Goal: Task Accomplishment & Management: Manage account settings

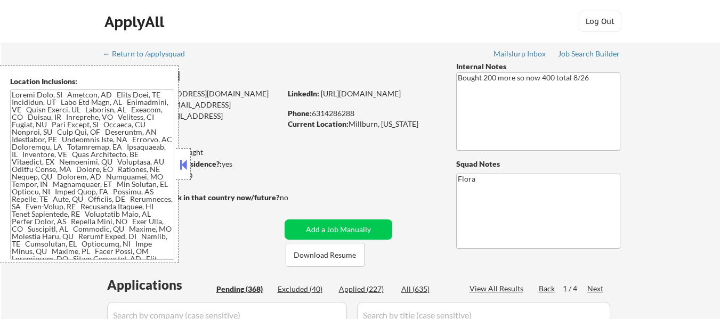
select select ""pending""
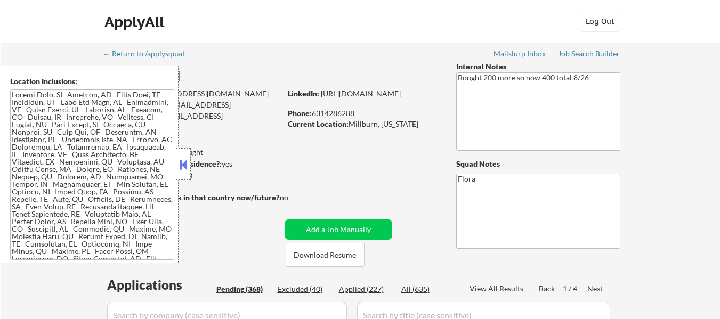
select select ""pending""
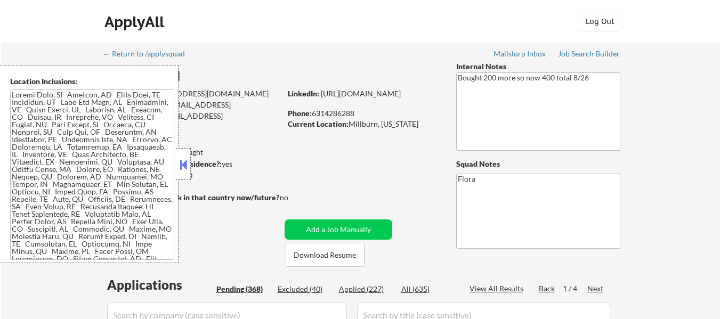
select select ""pending""
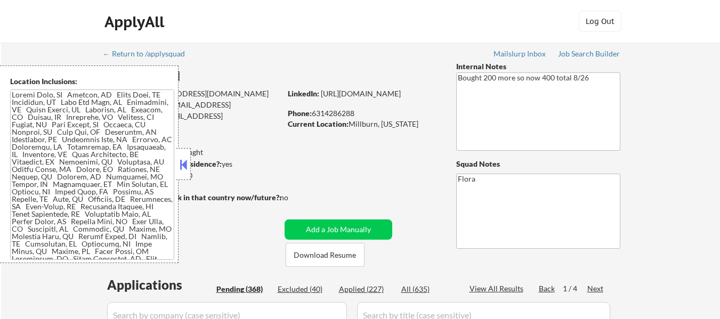
select select ""pending""
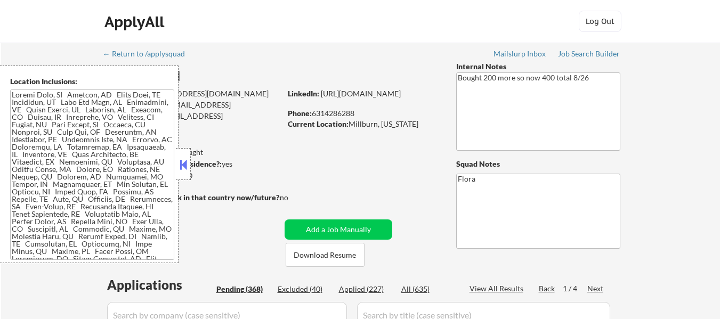
select select ""pending""
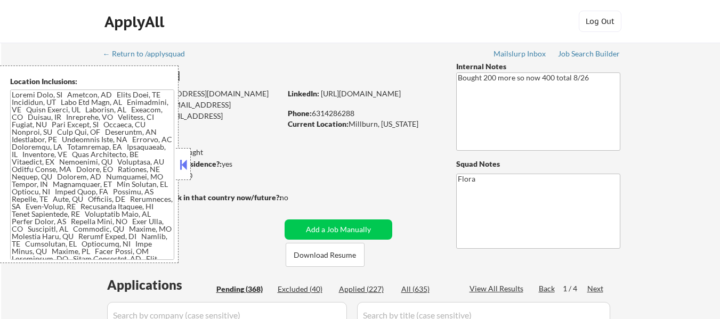
select select ""pending""
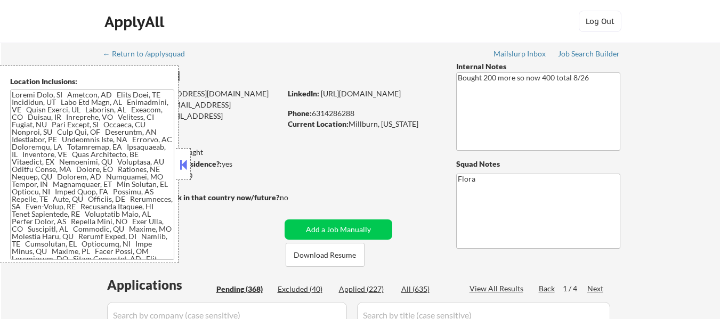
select select ""pending""
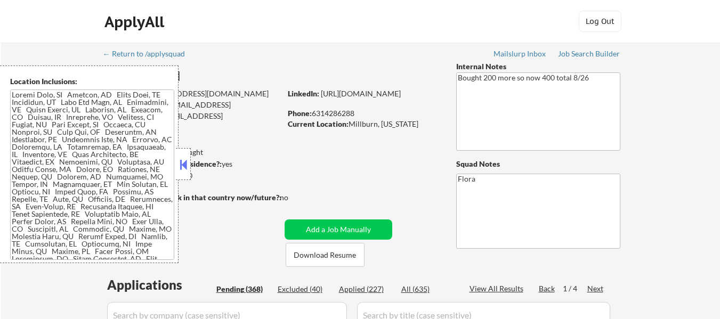
select select ""pending""
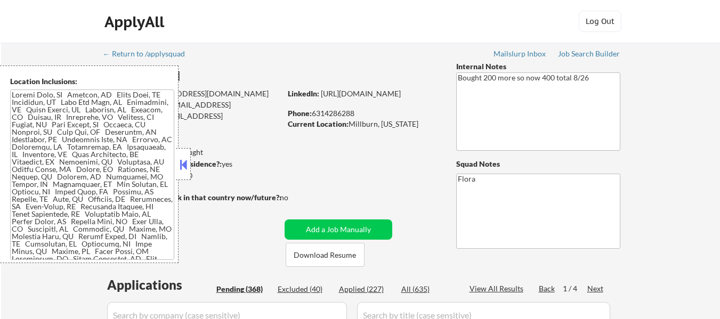
select select ""pending""
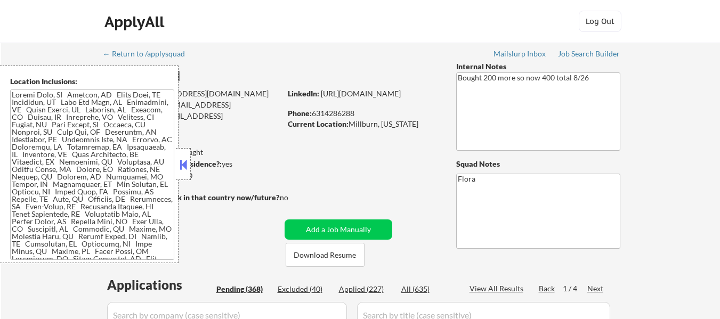
select select ""pending""
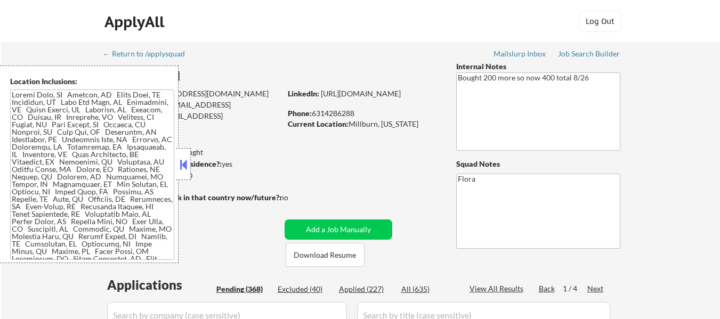
select select ""pending""
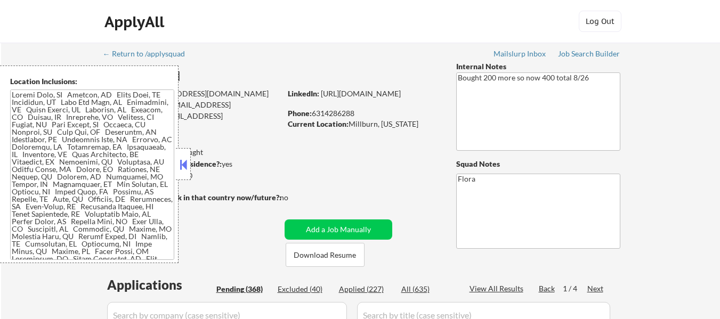
select select ""pending""
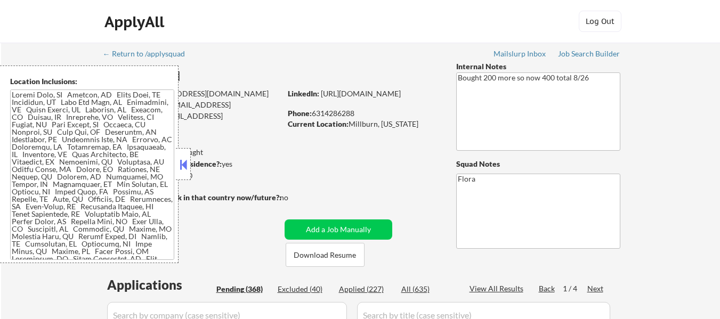
select select ""pending""
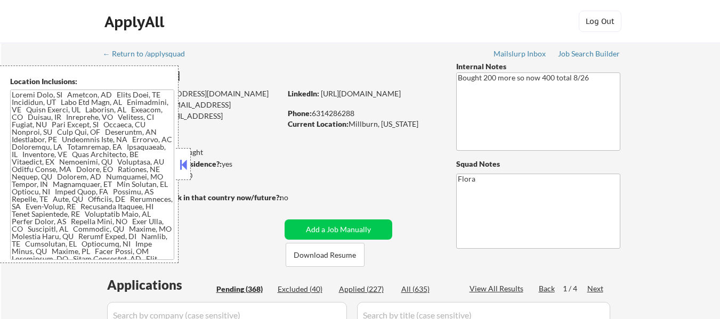
select select ""pending""
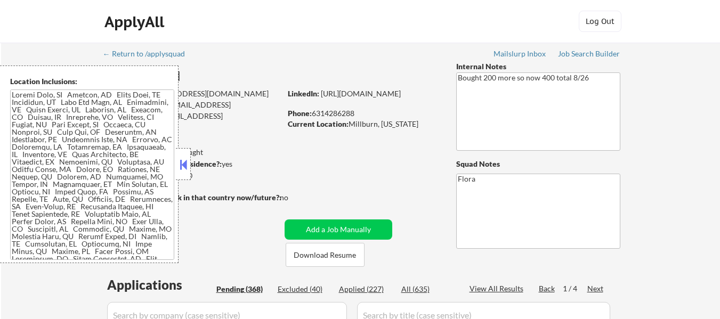
select select ""pending""
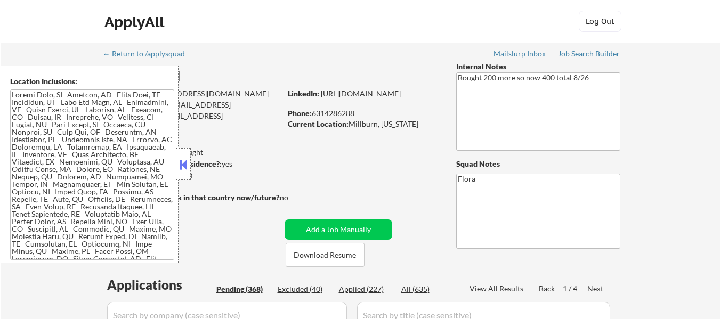
select select ""pending""
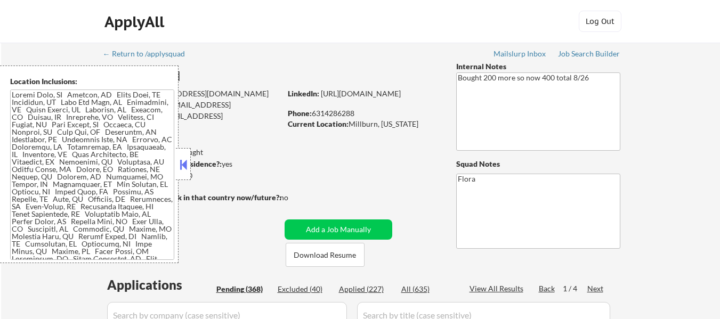
select select ""pending""
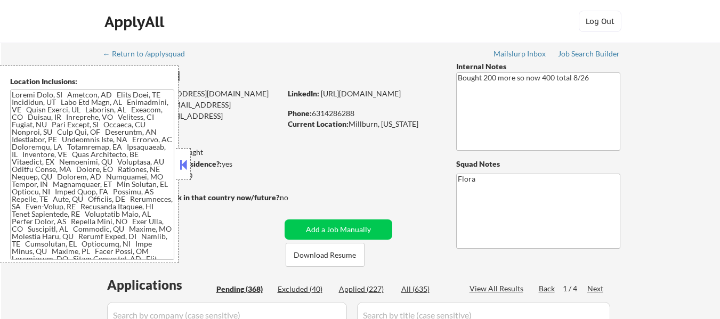
select select ""pending""
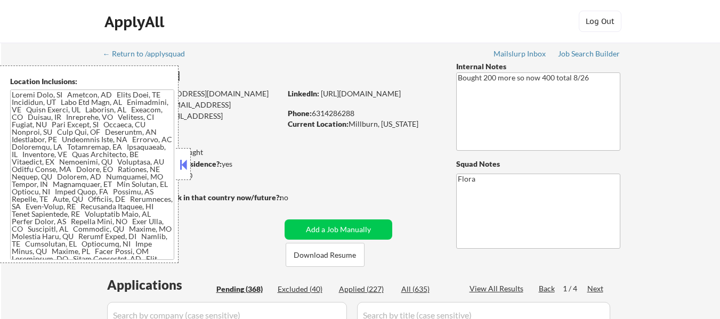
select select ""pending""
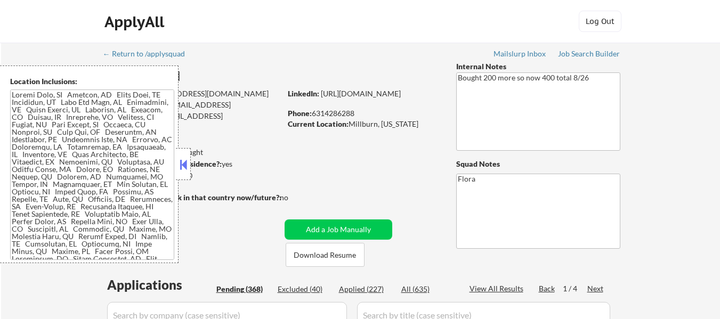
select select ""pending""
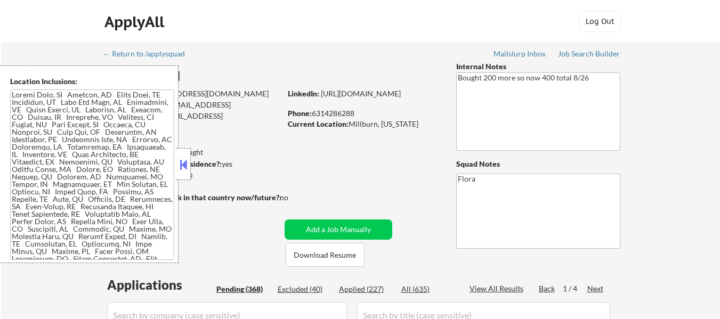
scroll to position [1204, 0]
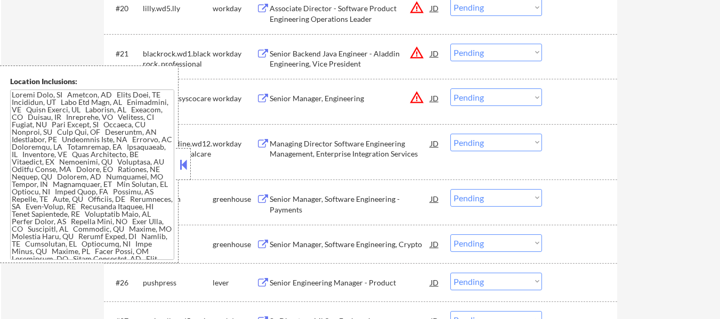
click at [182, 165] on button at bounding box center [184, 165] width 12 height 16
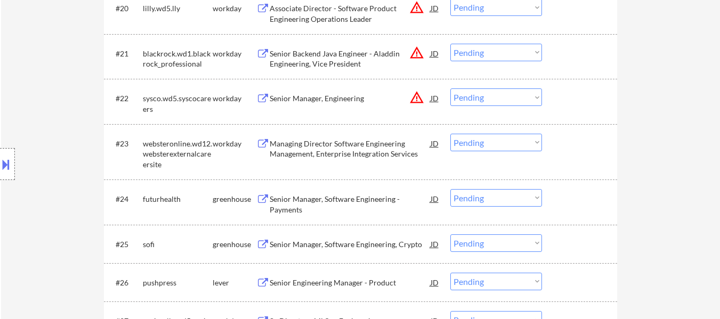
click at [319, 200] on div "Senior Manager, Software Engineering - Payments" at bounding box center [350, 204] width 161 height 21
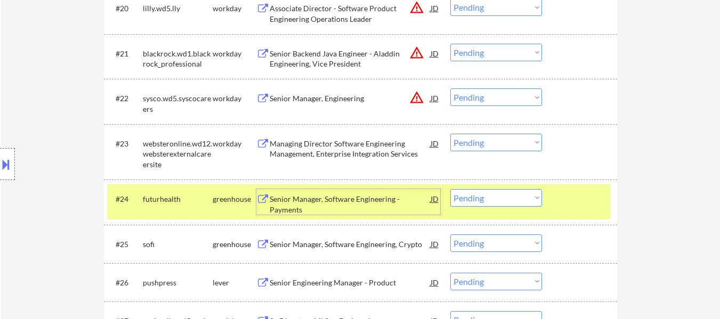
click at [465, 197] on select "Choose an option... Pending Applied Excluded (Questions) Excluded (Expired) Exc…" at bounding box center [497, 198] width 92 height 18
click at [451, 189] on select "Choose an option... Pending Applied Excluded (Questions) Excluded (Expired) Exc…" at bounding box center [497, 198] width 92 height 18
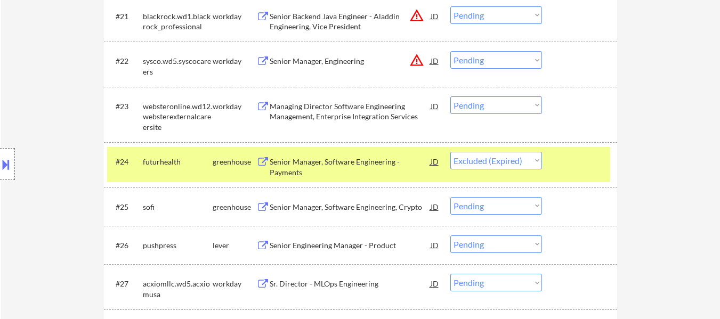
scroll to position [1257, 0]
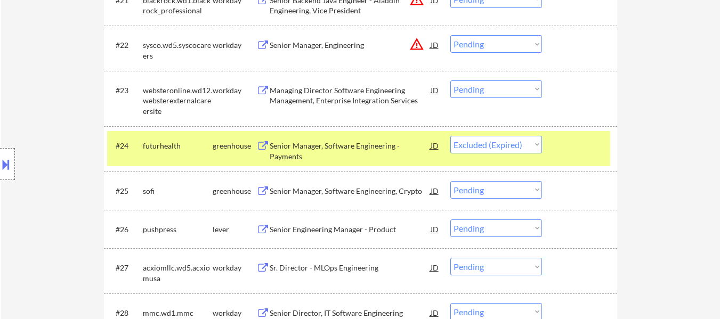
click at [374, 187] on div "Senior Manager, Software Engineering, Crypto" at bounding box center [350, 191] width 161 height 11
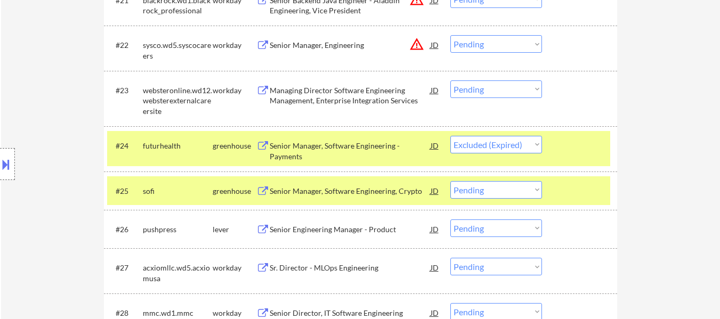
select select ""pending""
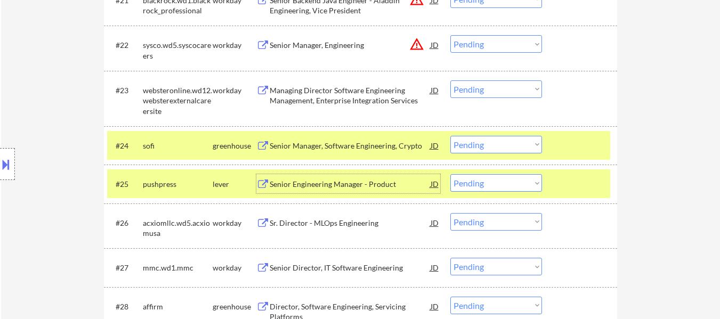
click at [568, 181] on div at bounding box center [581, 183] width 47 height 19
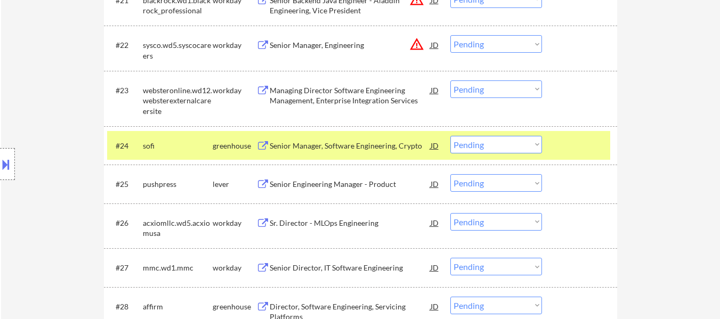
click at [330, 182] on div "Senior Engineering Manager - Product" at bounding box center [350, 184] width 161 height 11
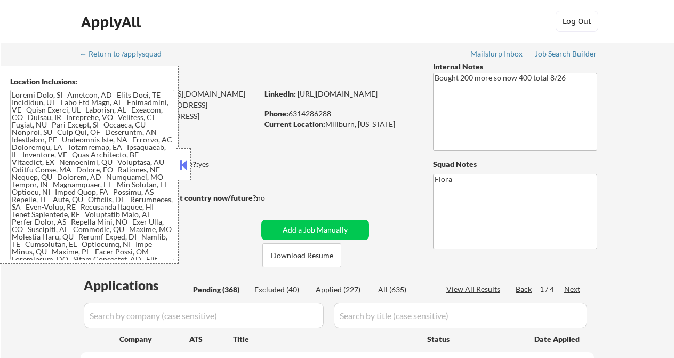
select select ""pending""
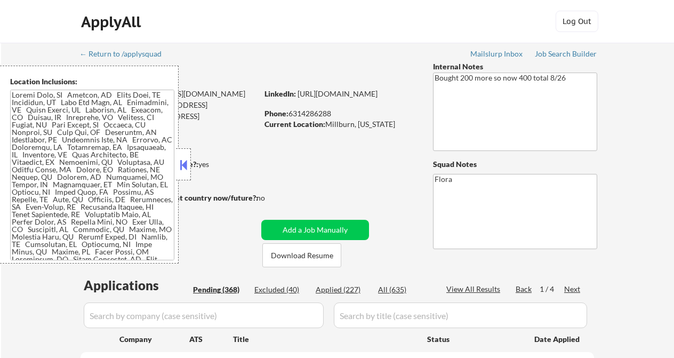
select select ""pending""
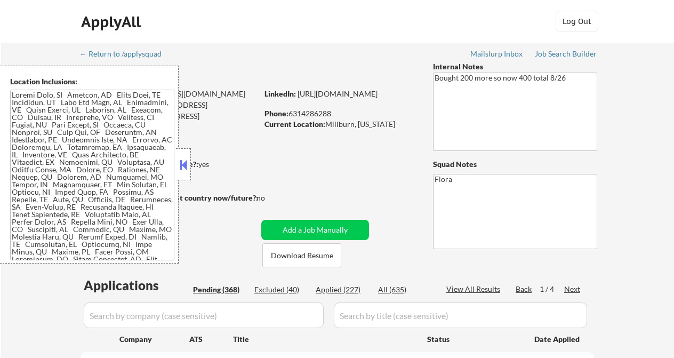
select select ""pending""
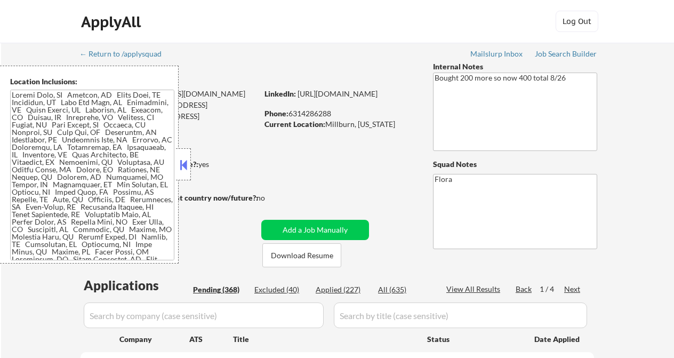
select select ""pending""
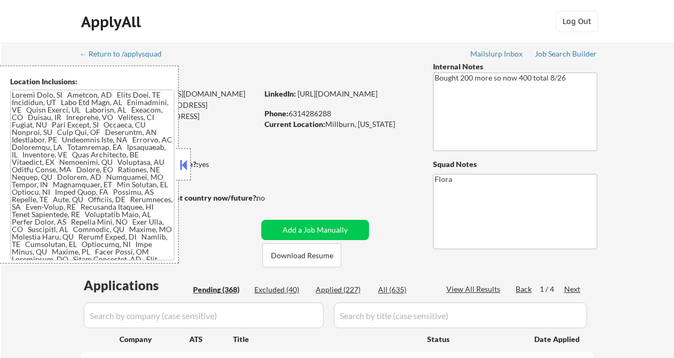
select select ""pending""
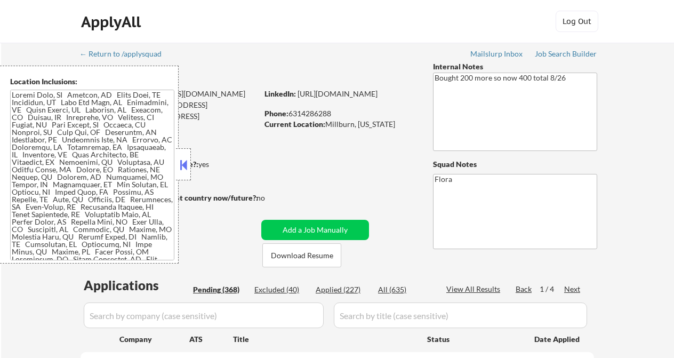
select select ""pending""
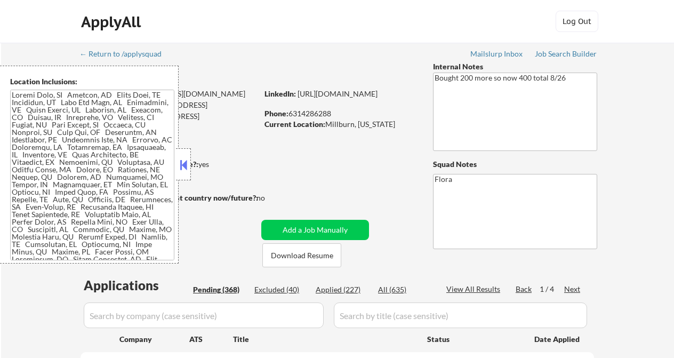
select select ""pending""
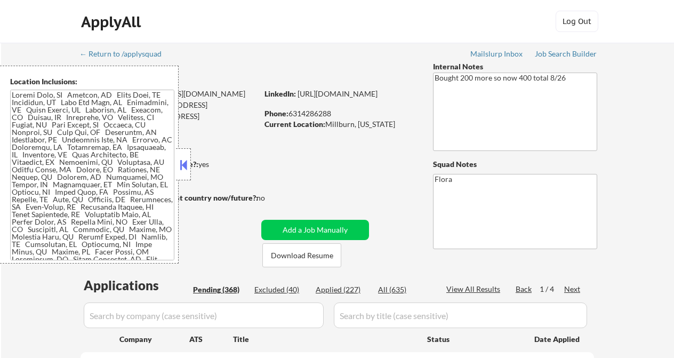
select select ""pending""
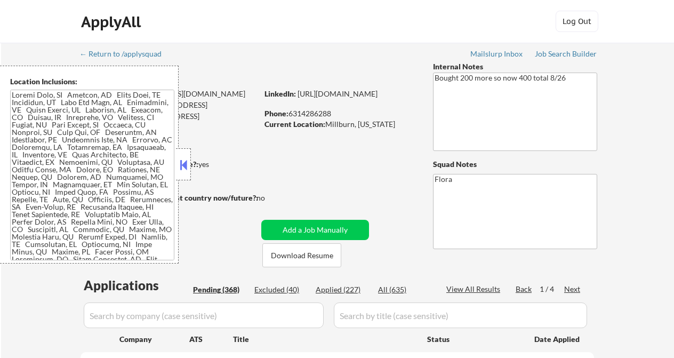
select select ""pending""
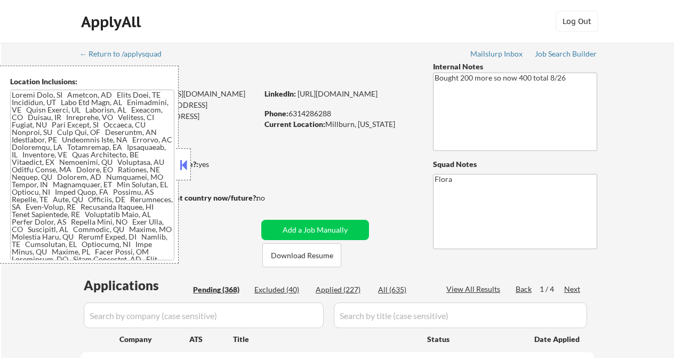
select select ""pending""
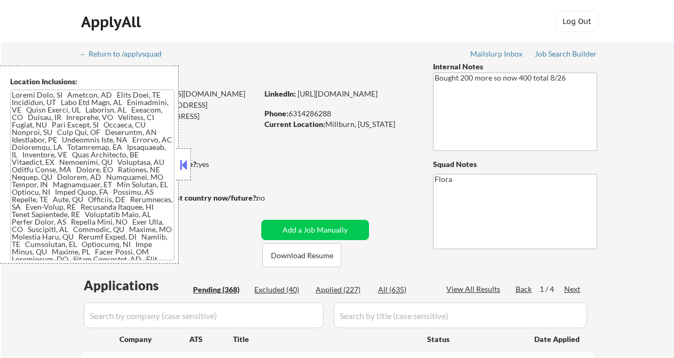
select select ""pending""
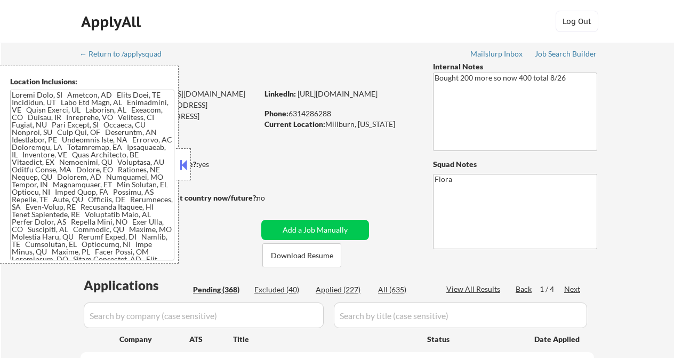
select select ""pending""
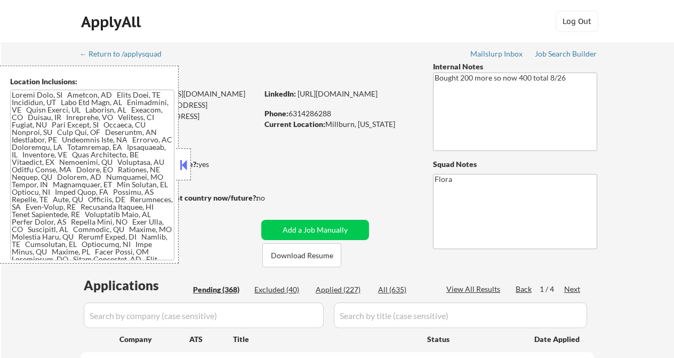
select select ""pending""
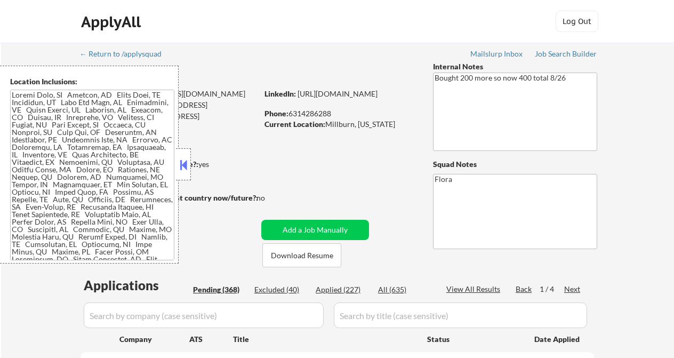
select select ""pending""
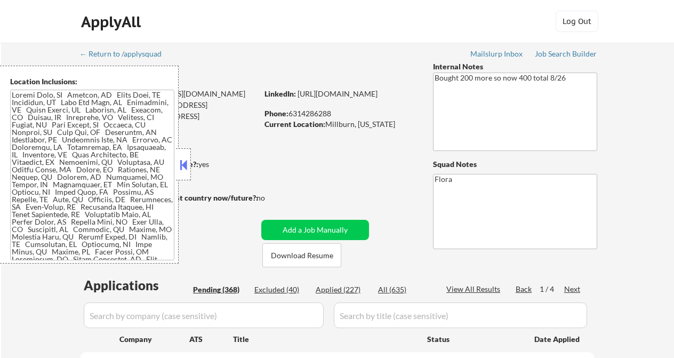
select select ""pending""
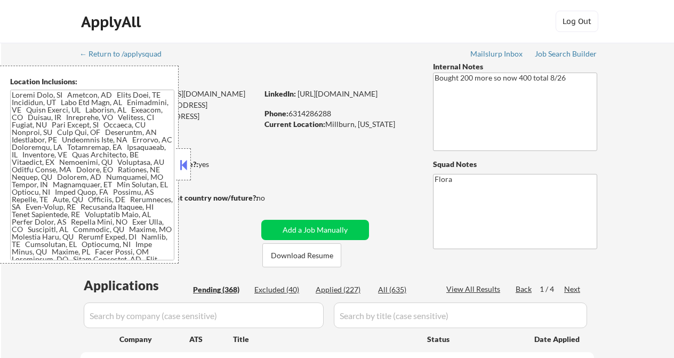
select select ""pending""
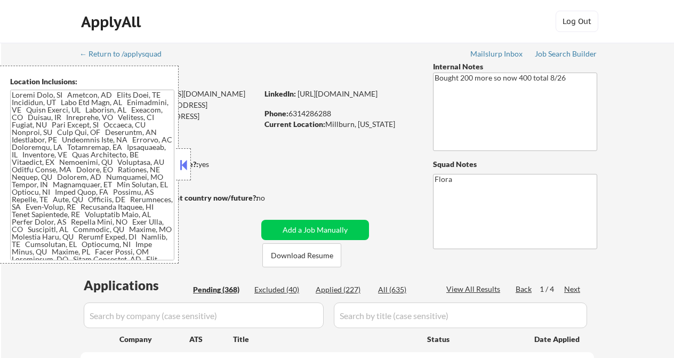
select select ""pending""
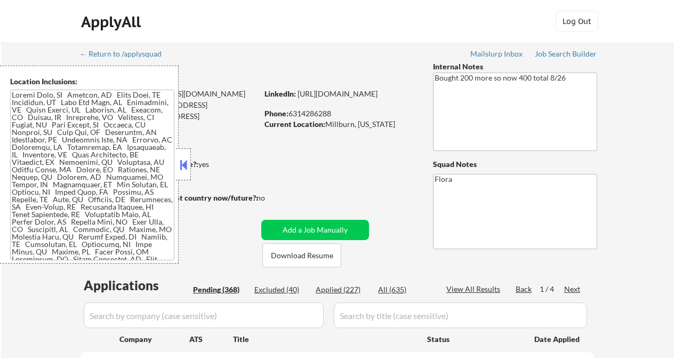
select select ""pending""
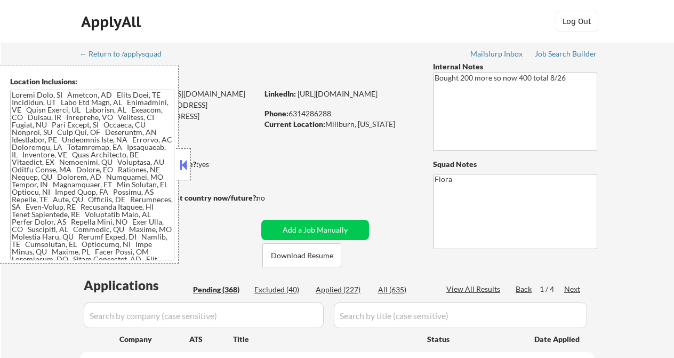
select select ""pending""
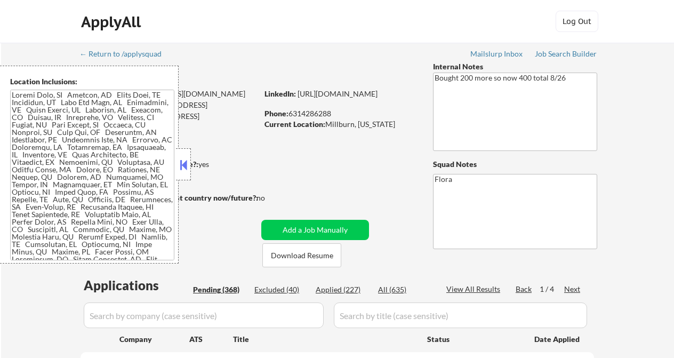
select select ""pending""
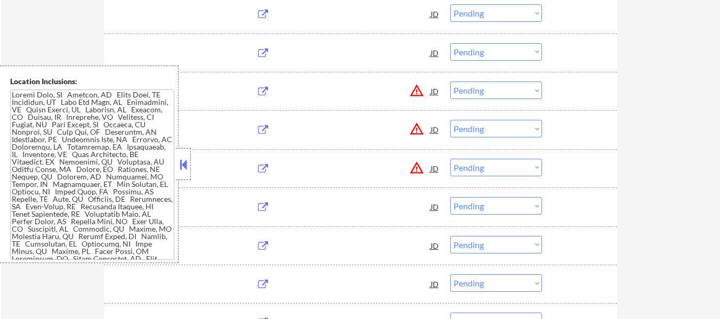
scroll to position [640, 0]
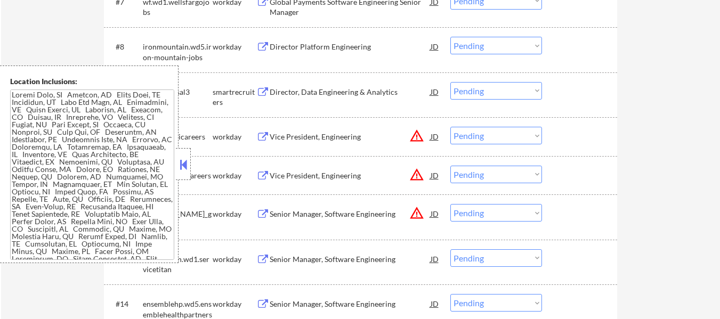
click at [184, 159] on button at bounding box center [184, 165] width 12 height 16
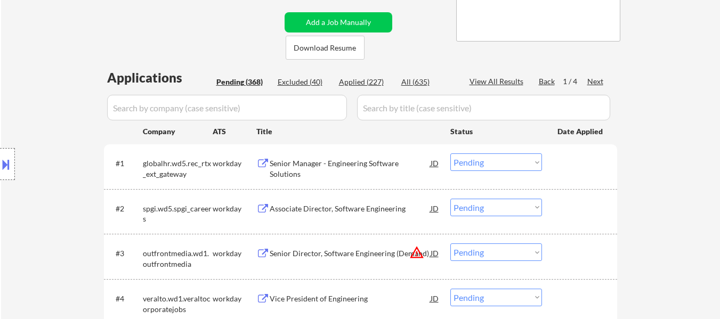
scroll to position [107, 0]
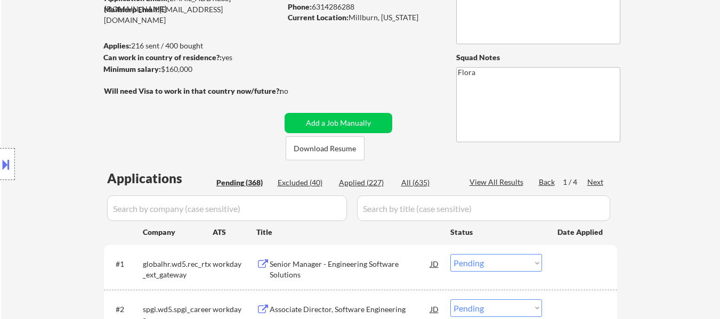
click at [361, 182] on div "Applied (227)" at bounding box center [365, 183] width 53 height 11
select select ""applied""
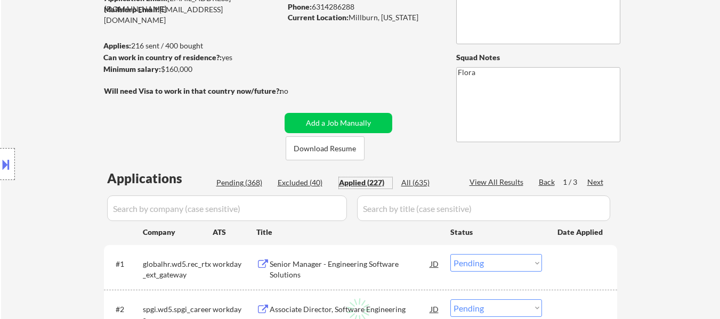
select select ""applied""
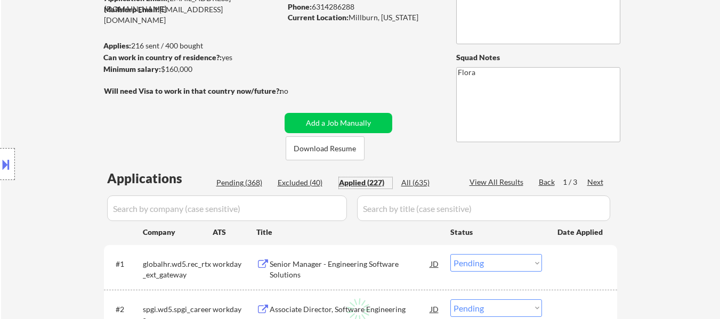
select select ""applied""
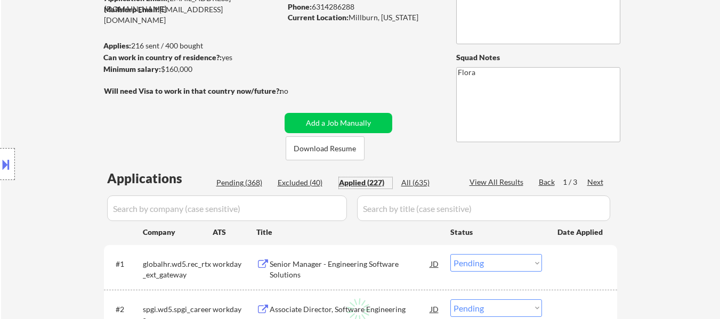
select select ""applied""
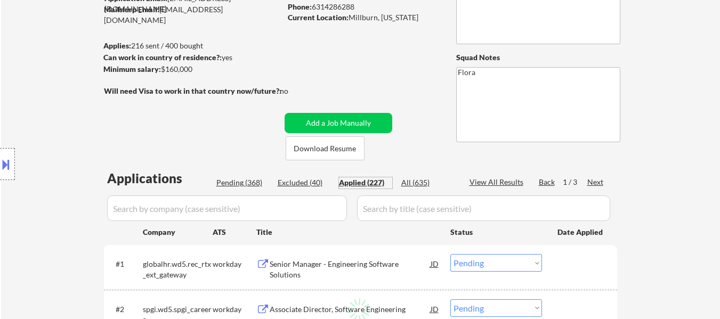
select select ""applied""
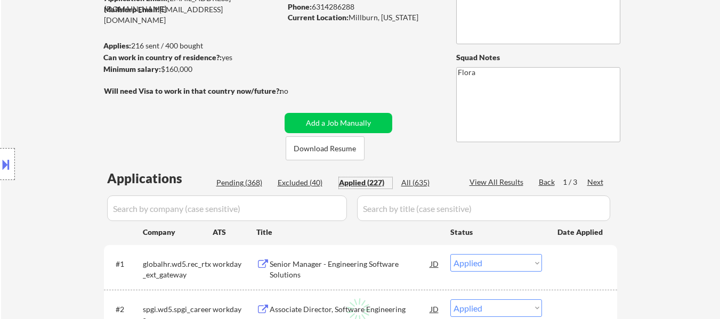
select select ""applied""
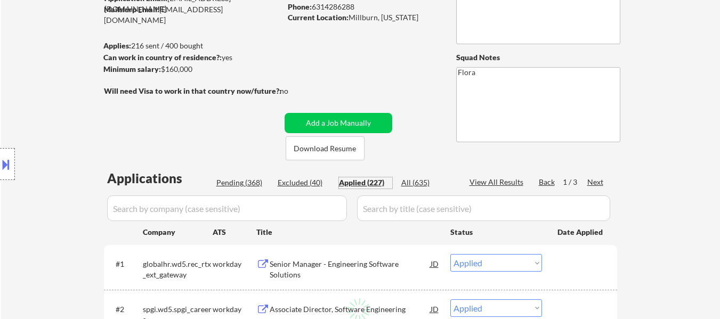
select select ""applied""
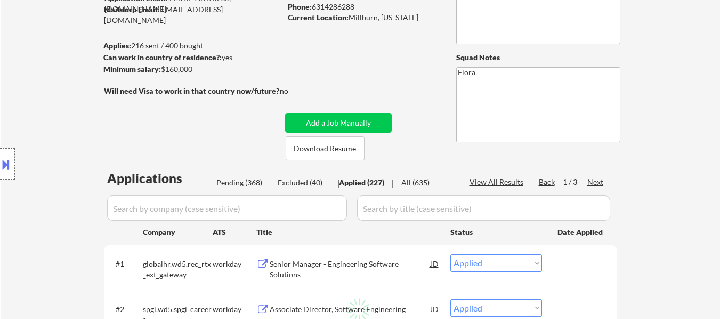
select select ""applied""
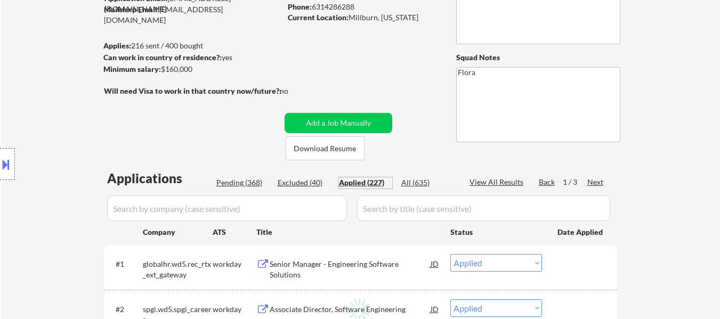
select select ""applied""
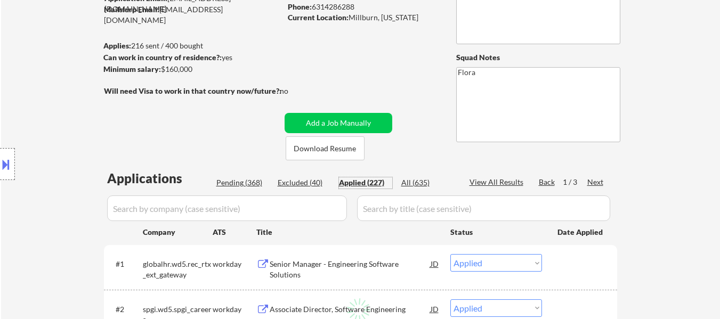
select select ""applied""
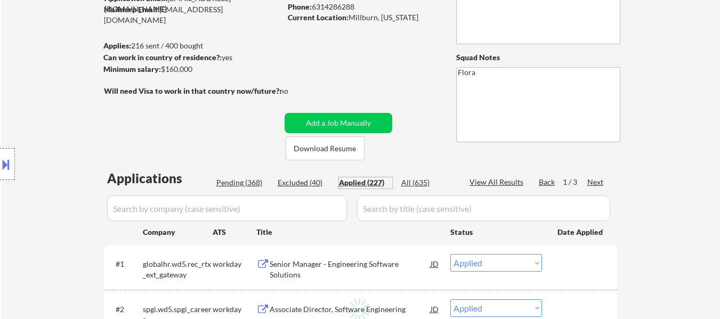
select select ""applied""
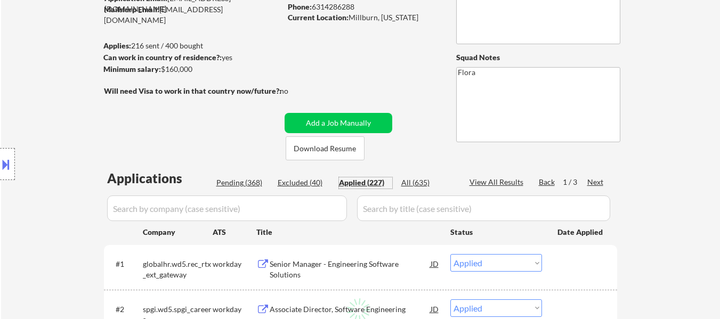
select select ""applied""
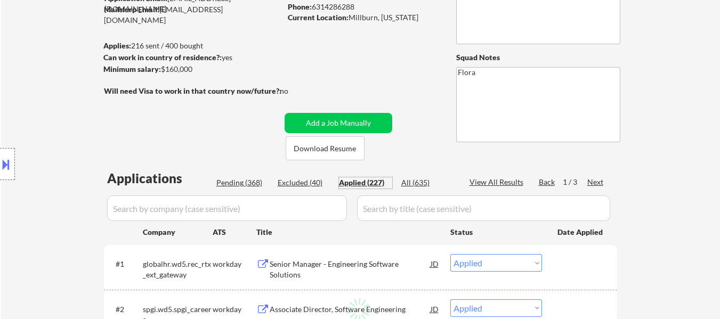
select select ""applied""
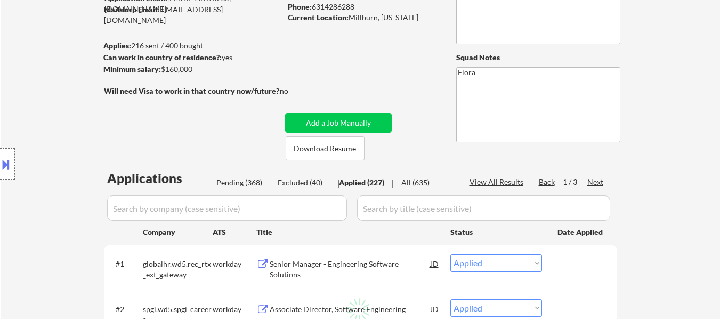
select select ""applied""
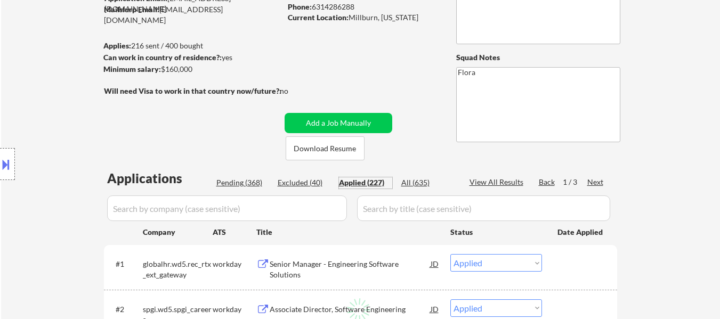
select select ""applied""
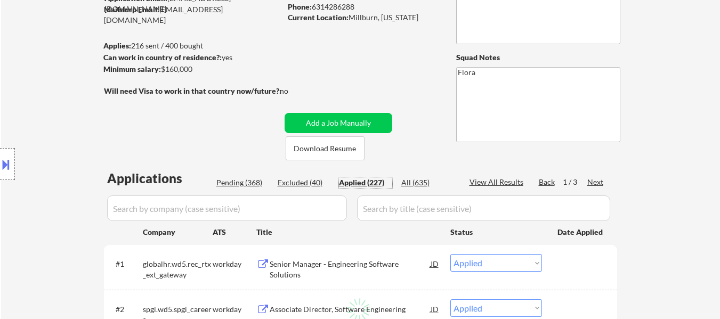
select select ""applied""
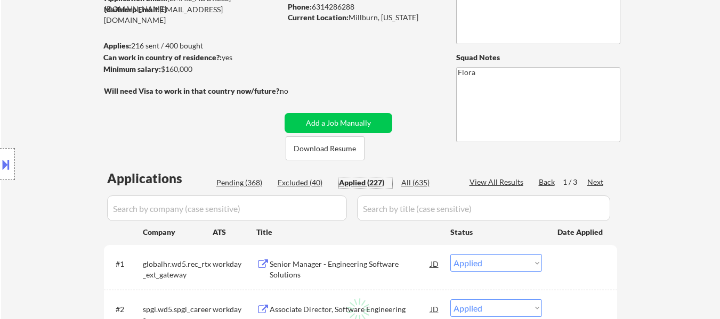
select select ""applied""
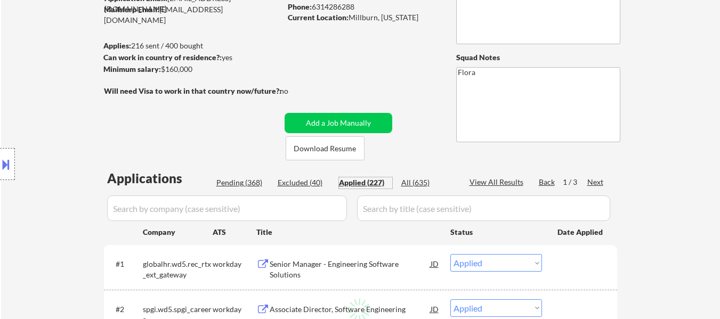
select select ""applied""
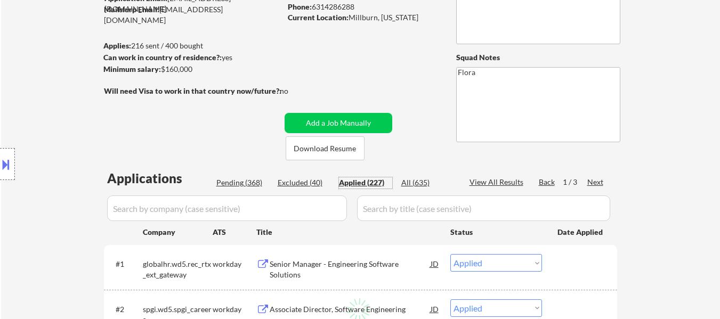
select select ""applied""
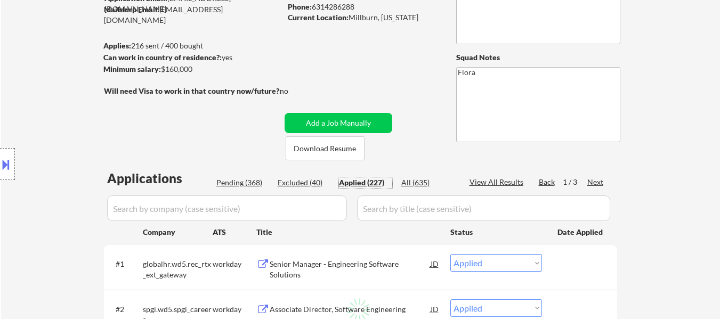
select select ""applied""
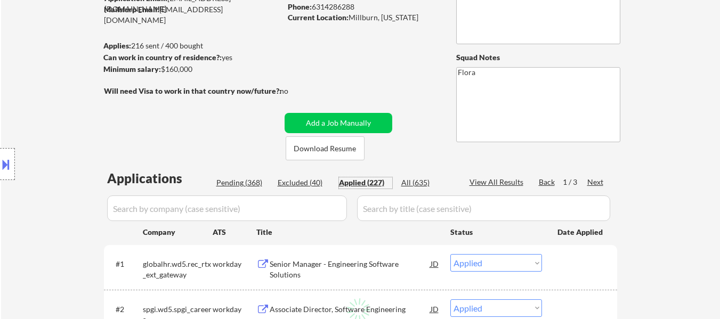
select select ""applied""
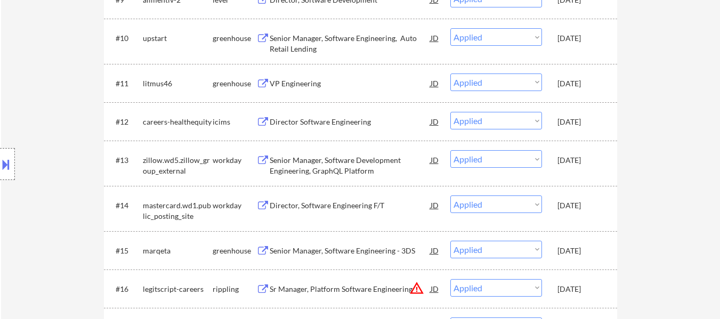
scroll to position [640, 0]
